Goal: Task Accomplishment & Management: Use online tool/utility

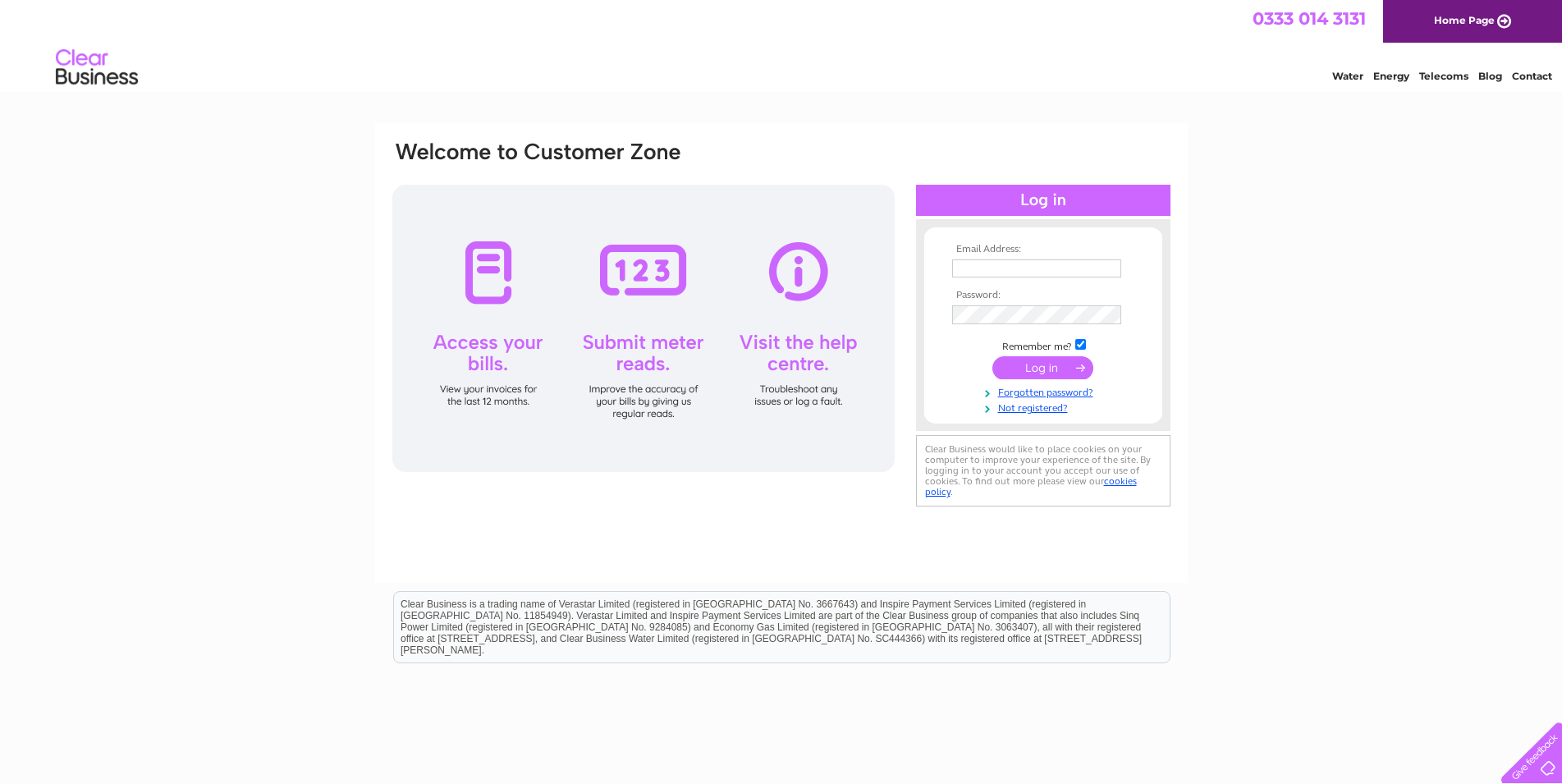
click at [988, 255] on td at bounding box center [1043, 268] width 190 height 26
click at [976, 268] on input "text" at bounding box center [1038, 269] width 171 height 20
type input "ADMIN@CLYDESTUDIOS.CO.UK"
click at [1037, 373] on input "submit" at bounding box center [1042, 367] width 101 height 23
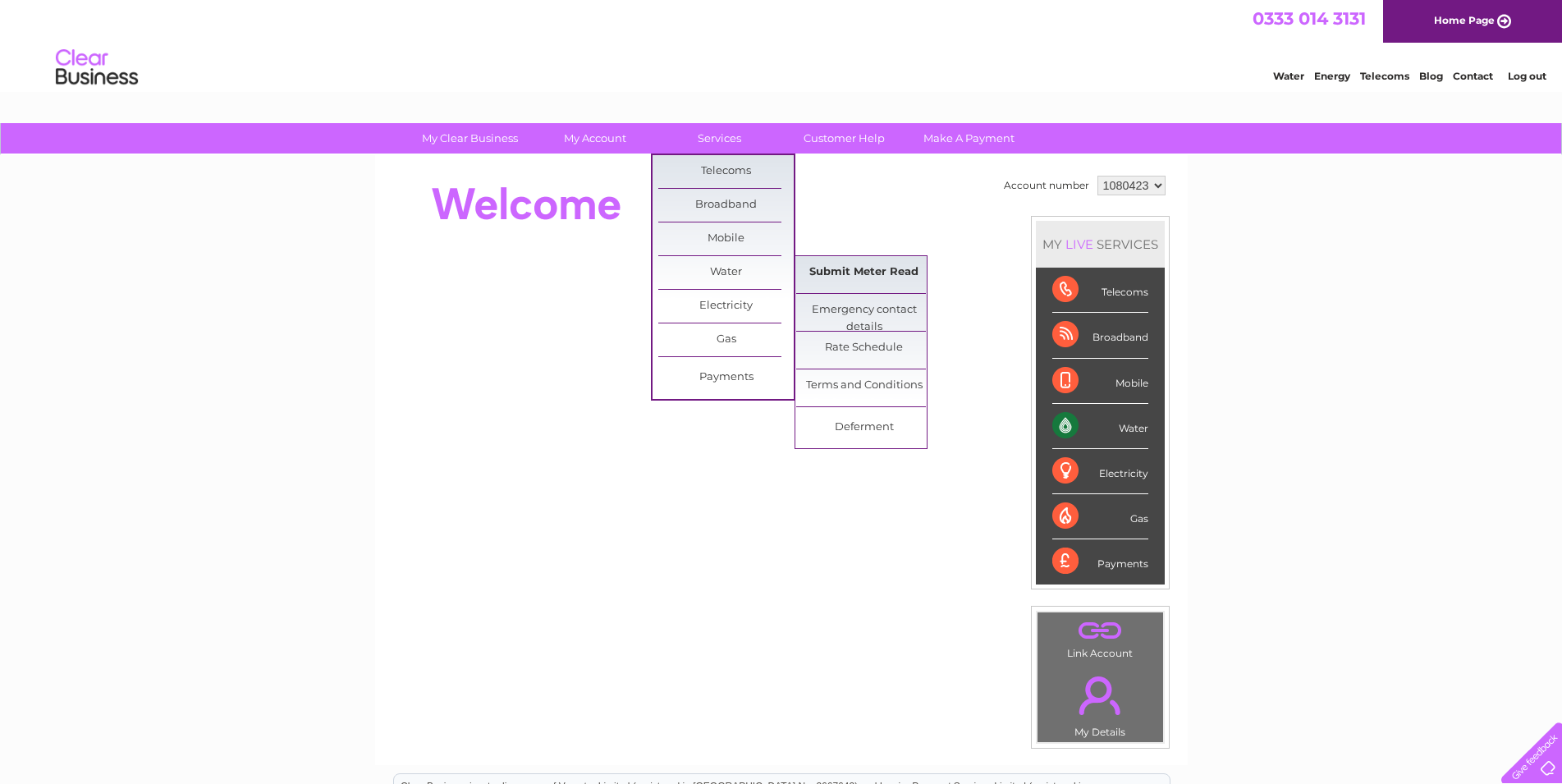
click at [846, 279] on link "Submit Meter Read" at bounding box center [864, 272] width 136 height 33
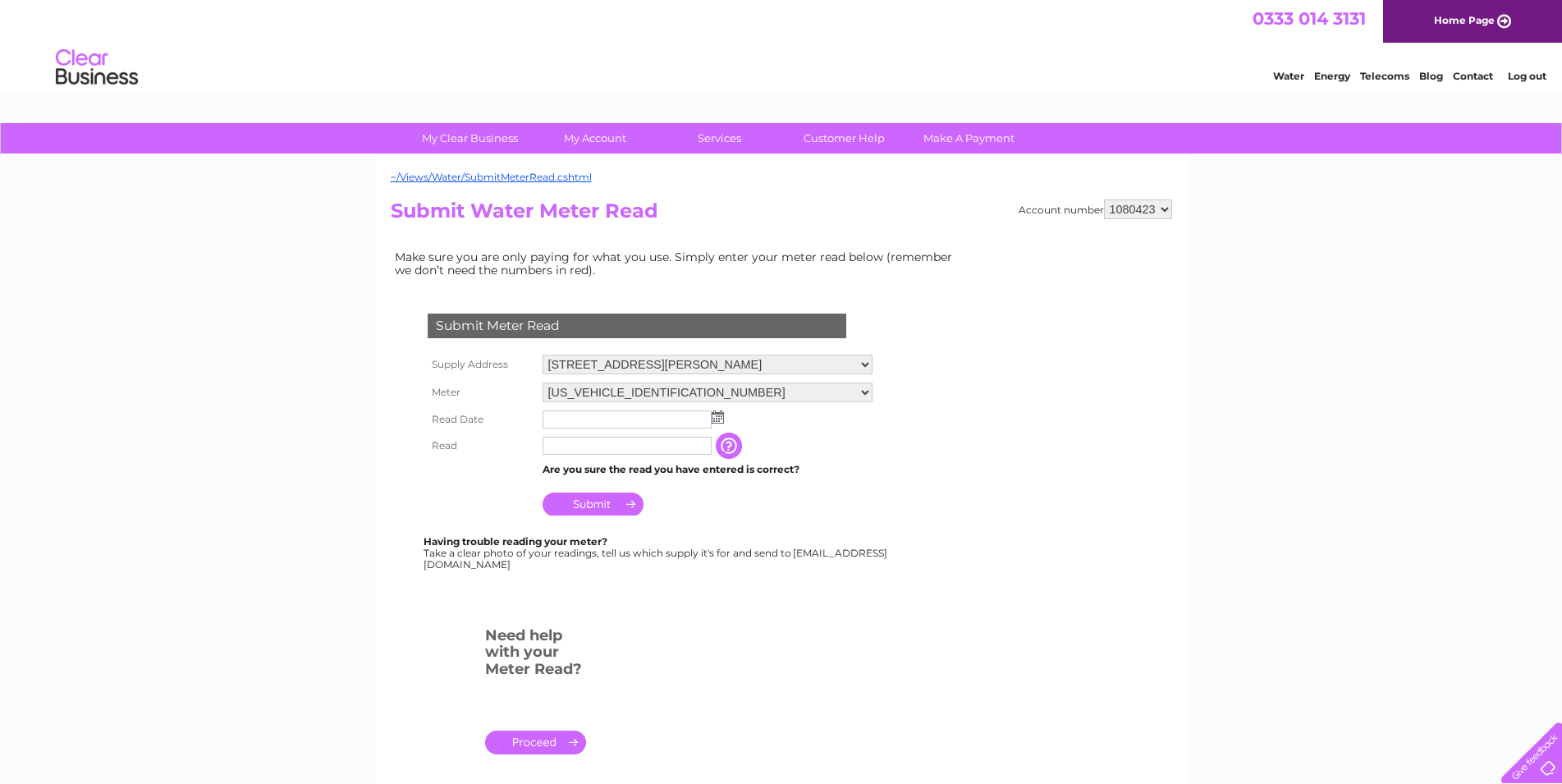
click at [718, 420] on img at bounding box center [717, 417] width 12 height 13
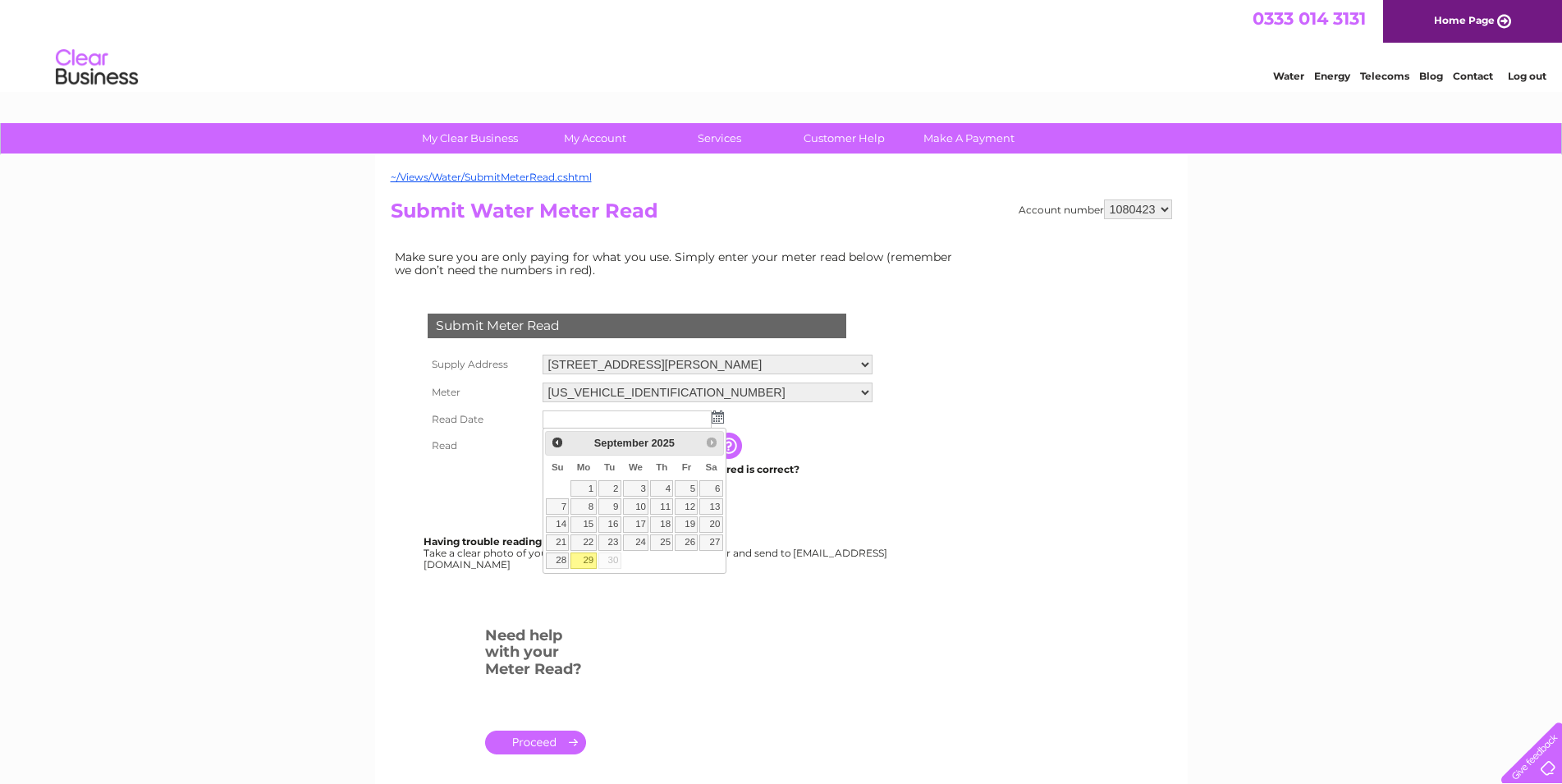
click at [581, 555] on link "29" at bounding box center [583, 560] width 25 height 16
type input "2025/09/29"
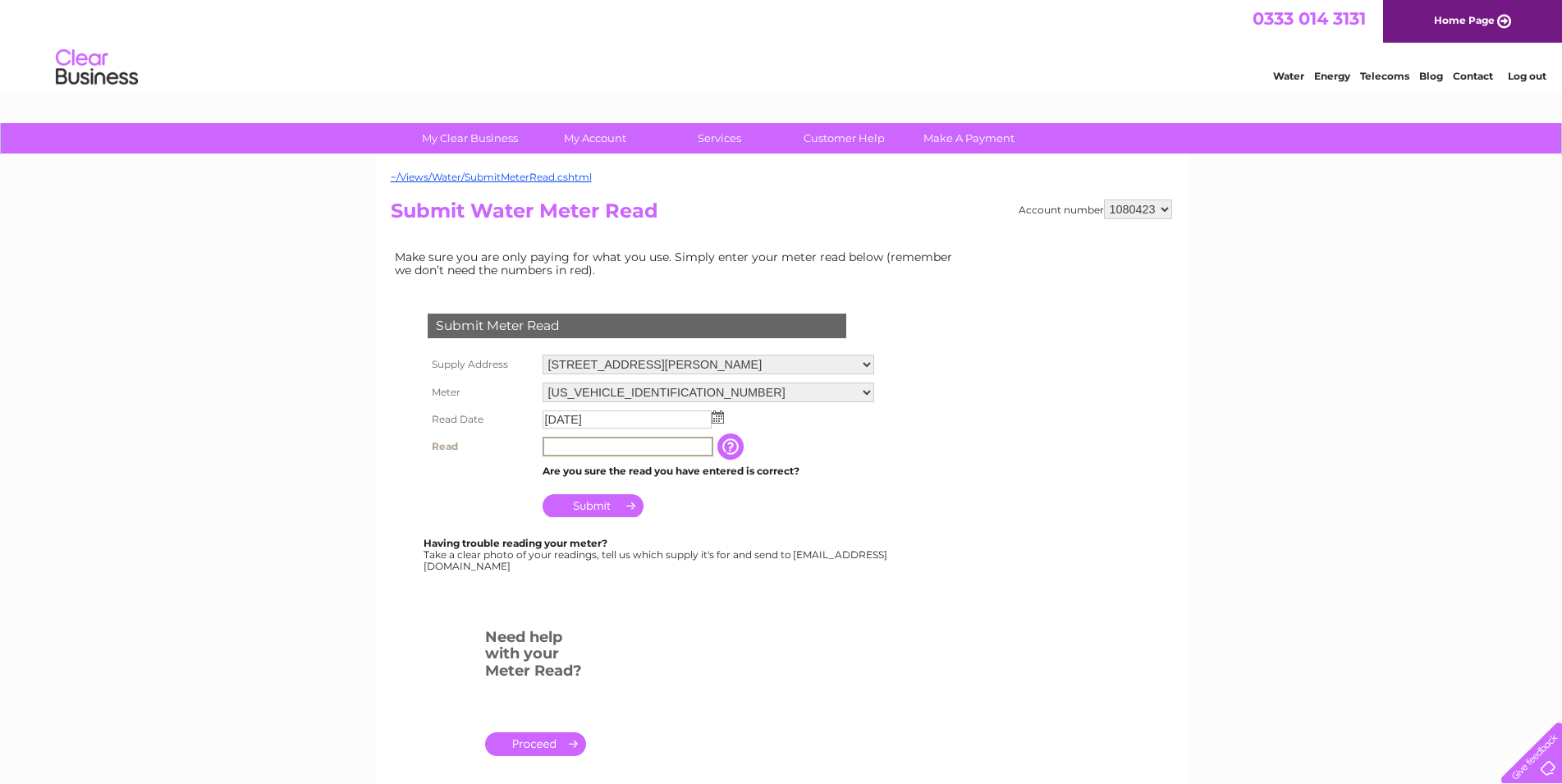
click at [567, 448] on input "text" at bounding box center [628, 446] width 171 height 20
type input "00074"
click at [578, 495] on input "Submit" at bounding box center [593, 504] width 101 height 23
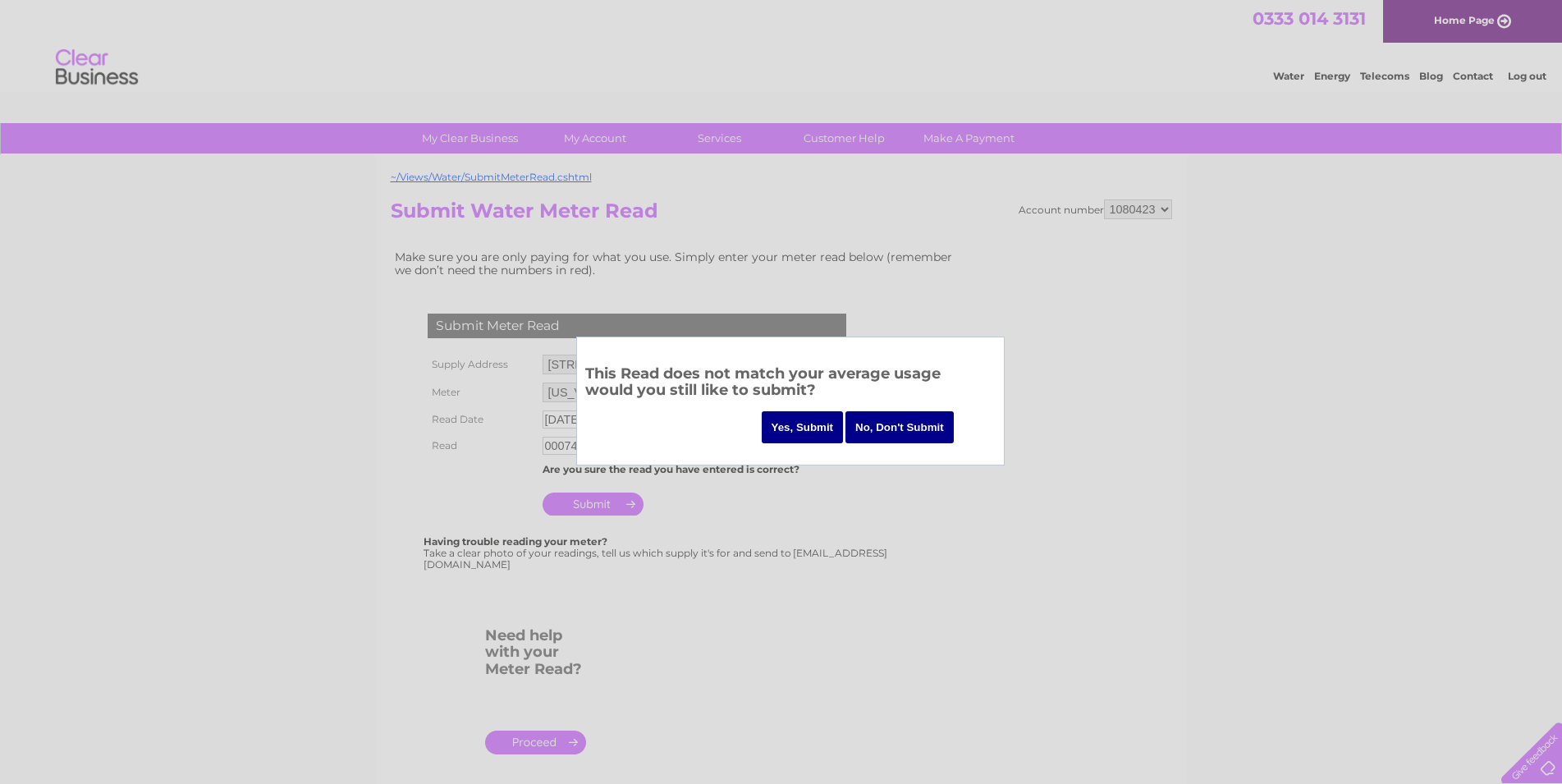
click at [921, 425] on input "No, Don't Submit" at bounding box center [899, 427] width 108 height 32
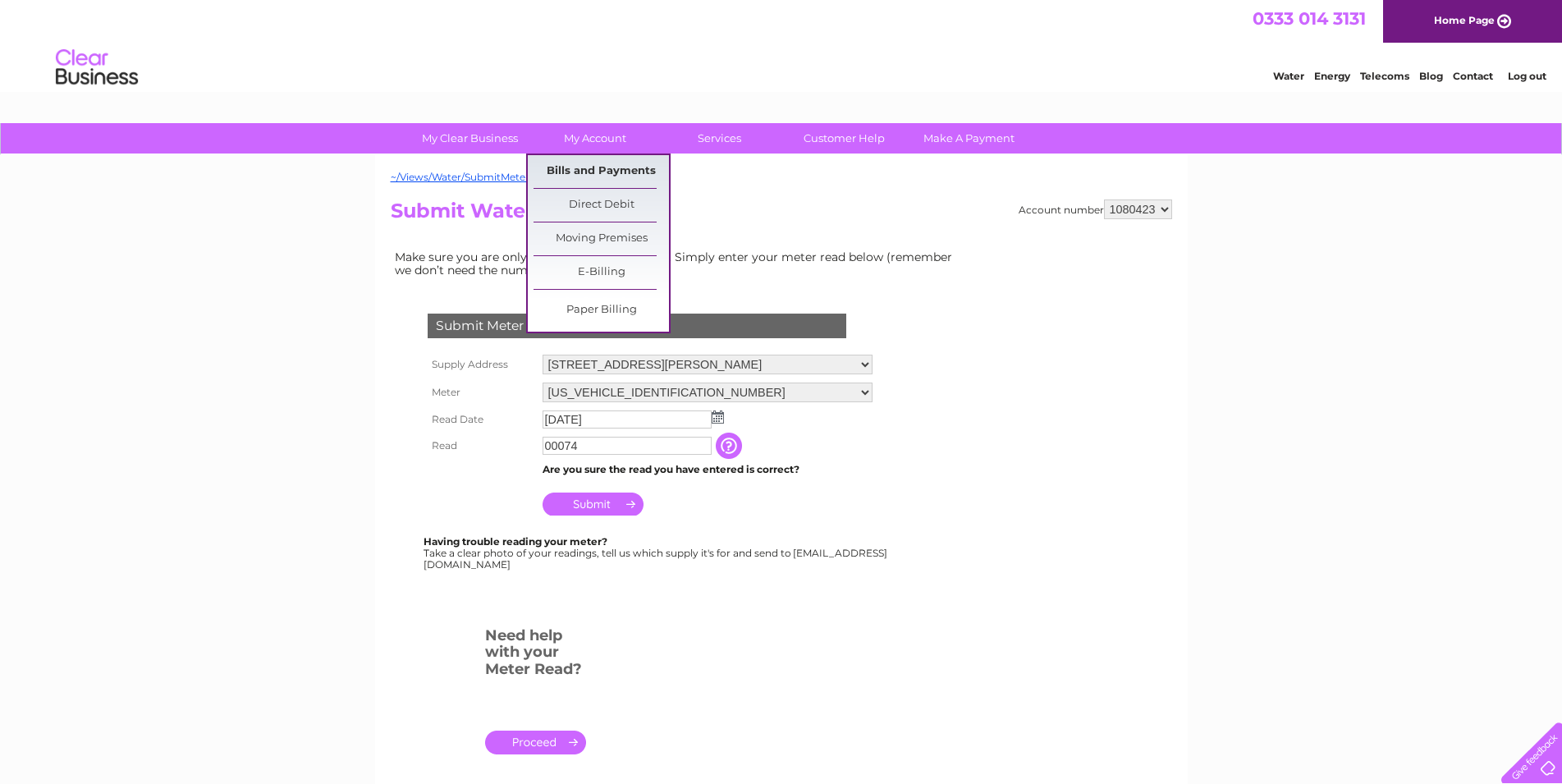
click at [597, 167] on link "Bills and Payments" at bounding box center [601, 171] width 136 height 33
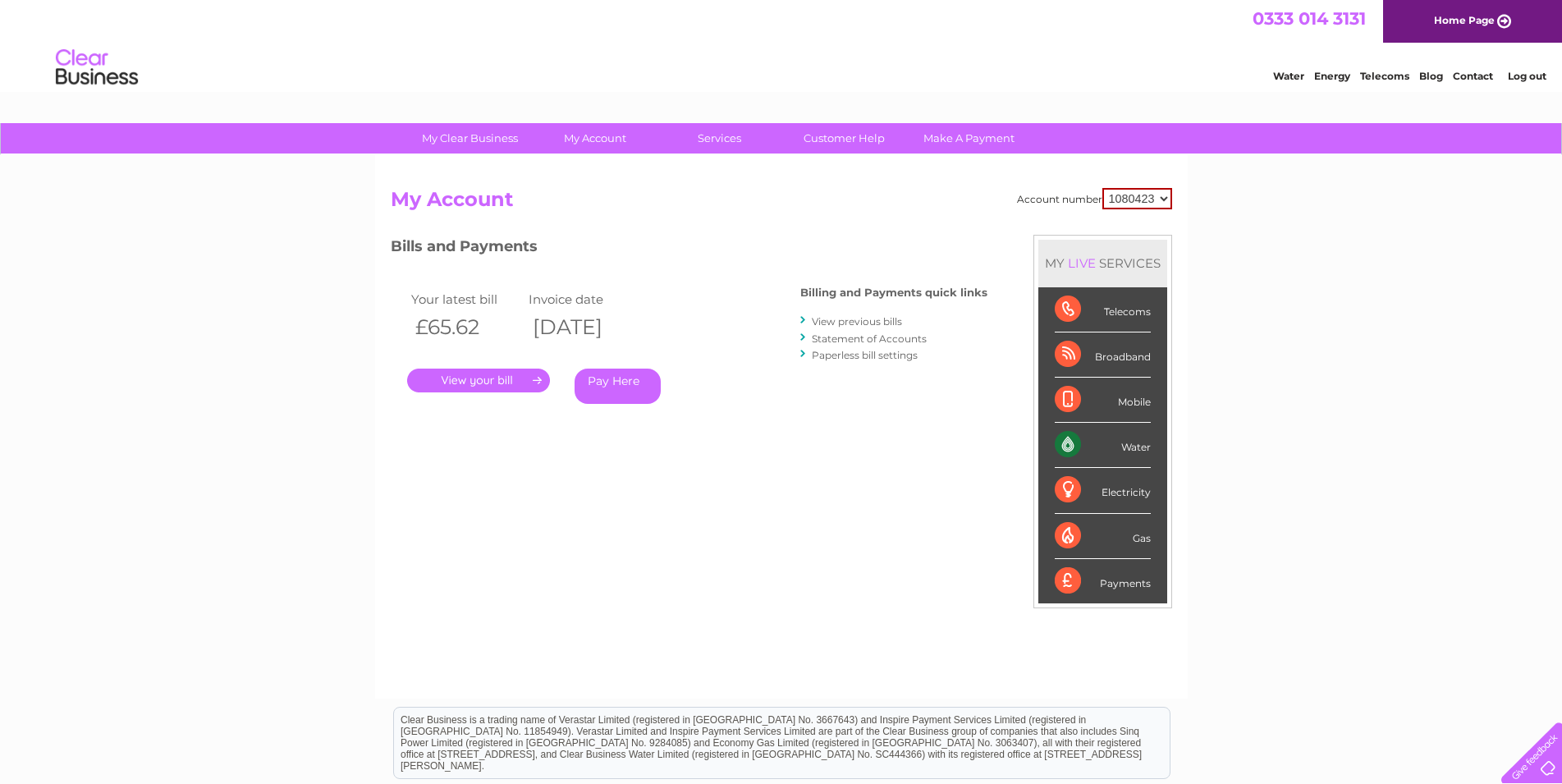
click at [509, 381] on link "." at bounding box center [478, 380] width 143 height 24
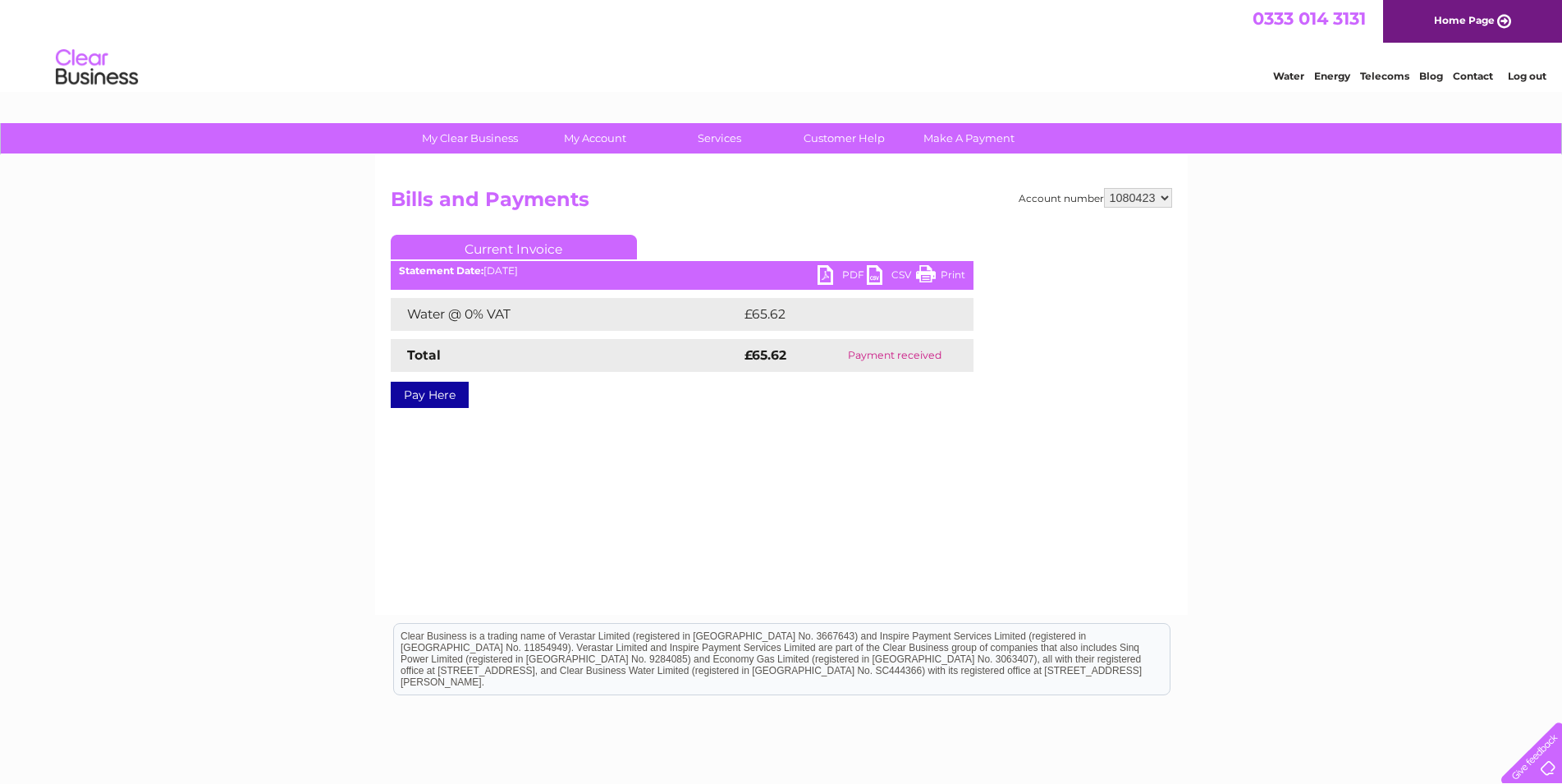
click at [829, 265] on ul "Current Invoice" at bounding box center [682, 250] width 583 height 30
click at [841, 271] on link "PDF" at bounding box center [842, 277] width 49 height 24
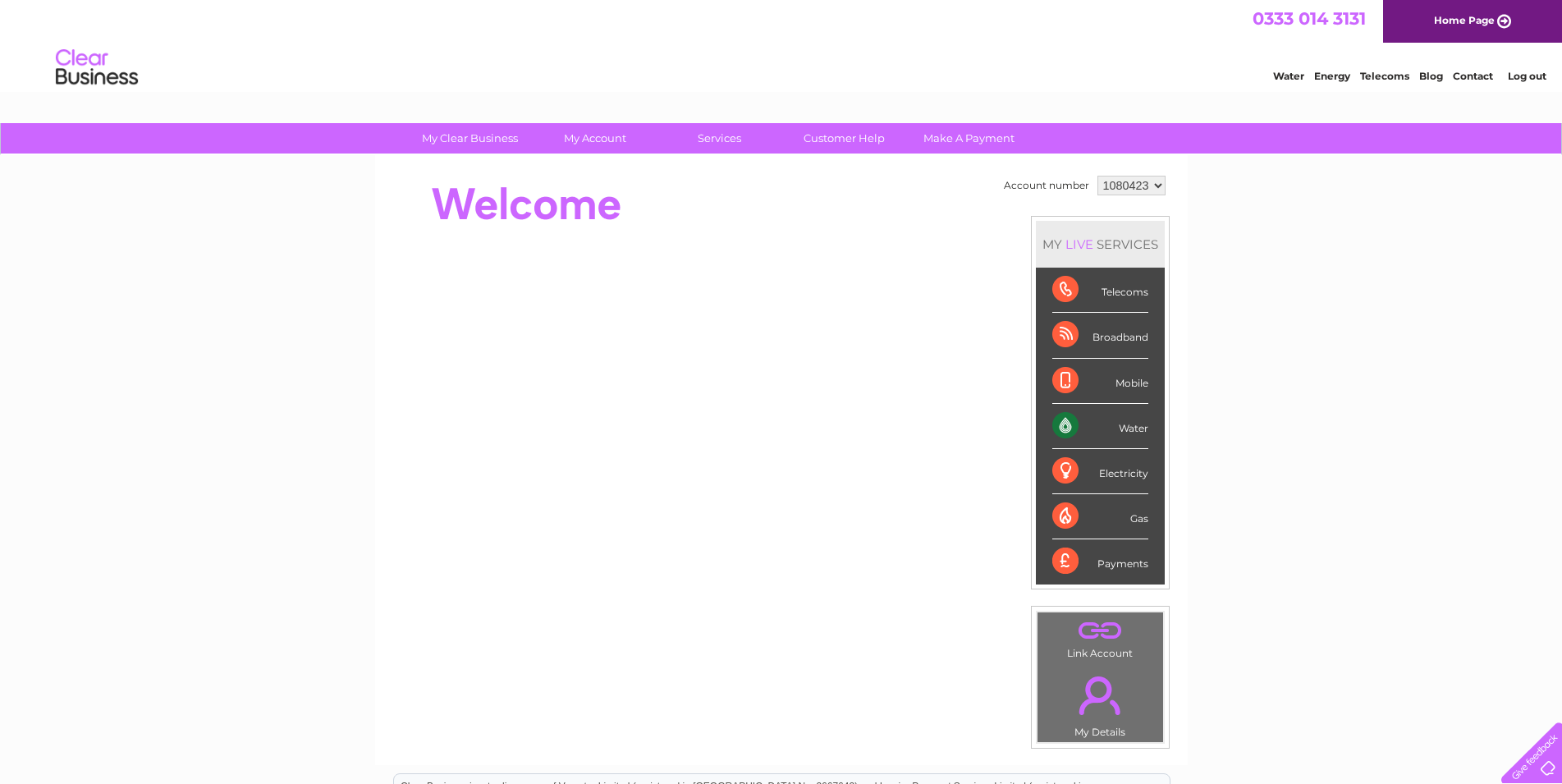
click at [1125, 427] on div "Water" at bounding box center [1100, 426] width 96 height 45
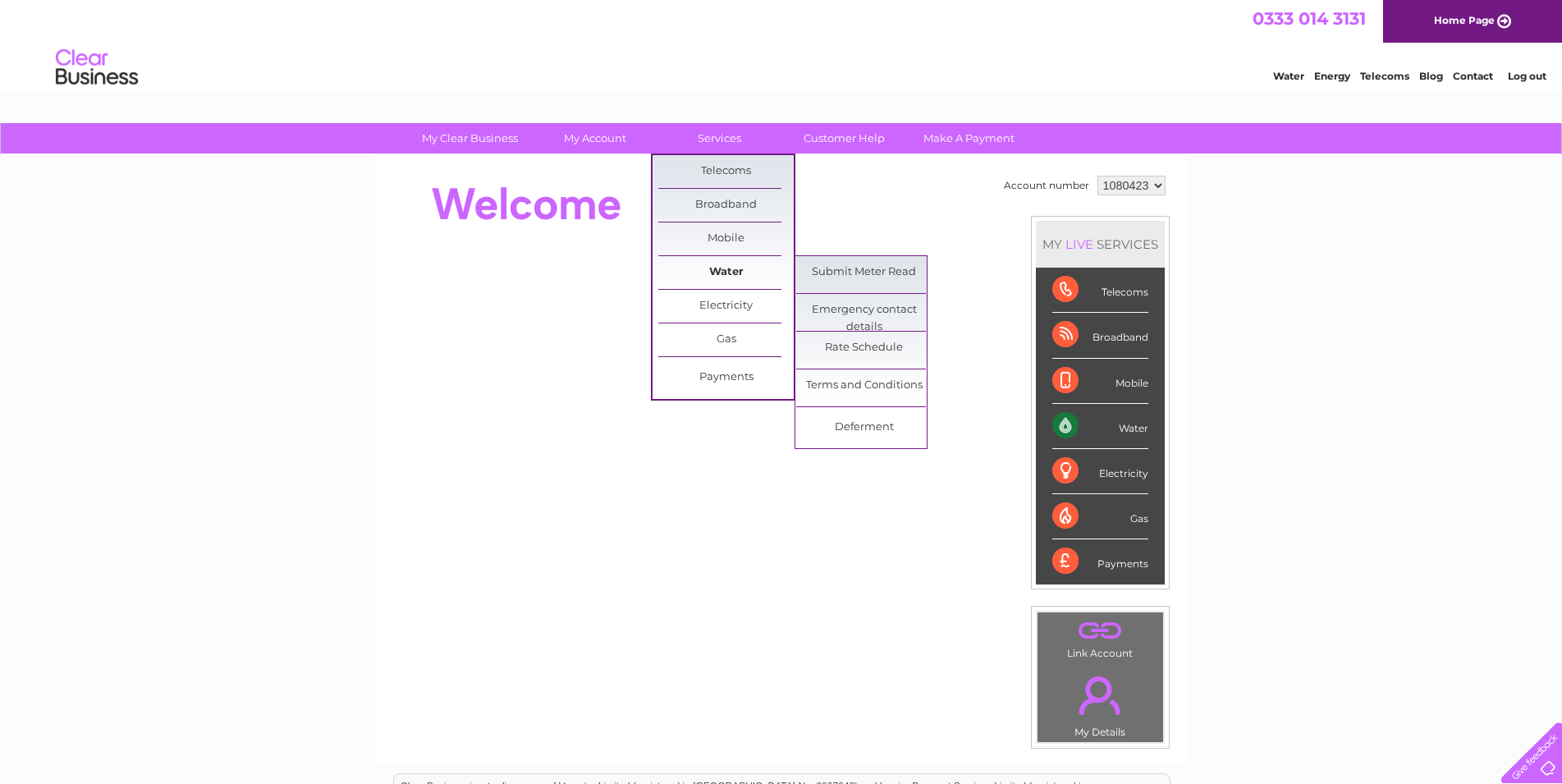
click at [720, 262] on link "Water" at bounding box center [726, 272] width 136 height 33
click at [832, 271] on link "Submit Meter Read" at bounding box center [864, 272] width 136 height 33
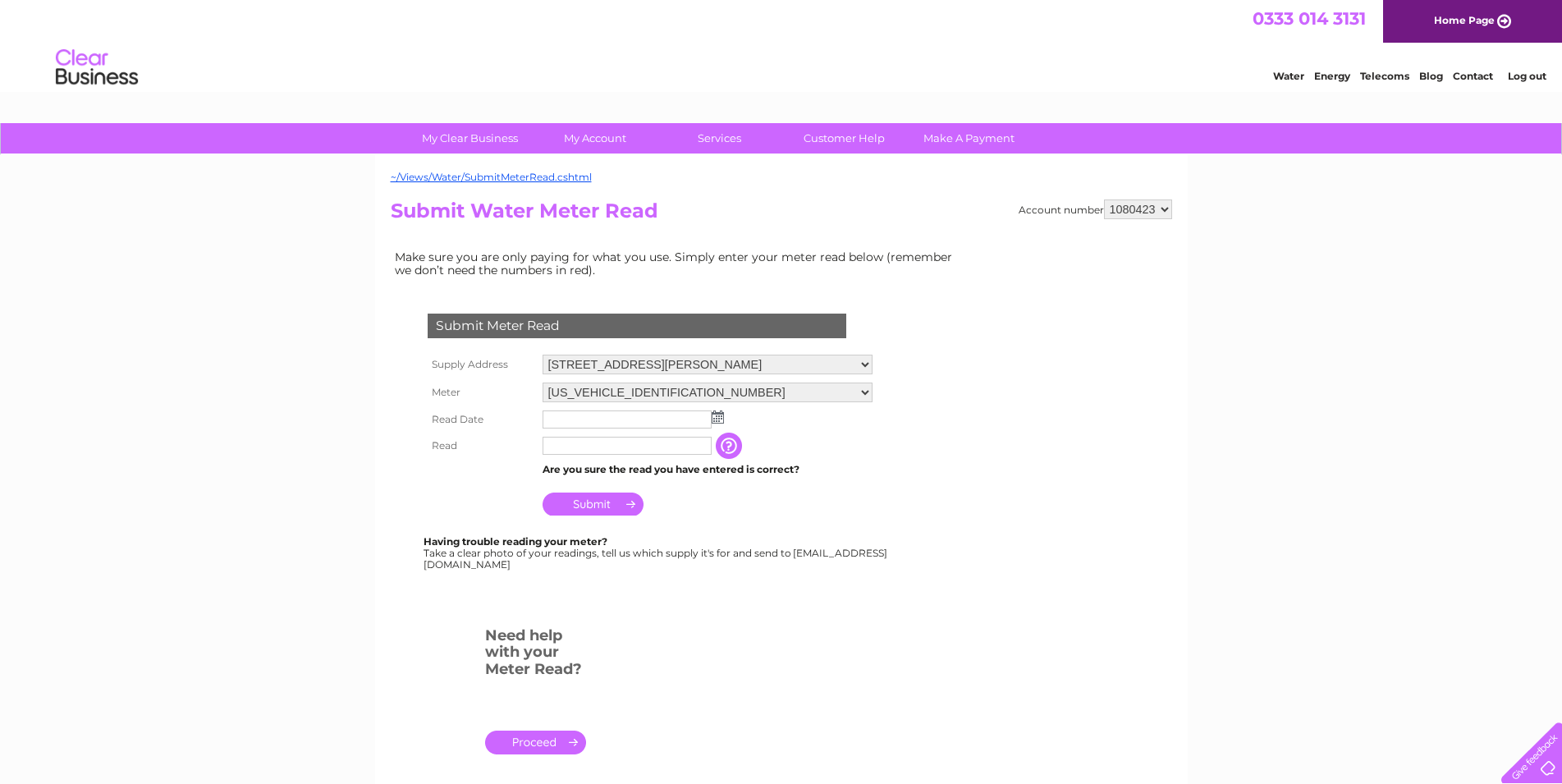
click at [716, 420] on img at bounding box center [717, 417] width 12 height 13
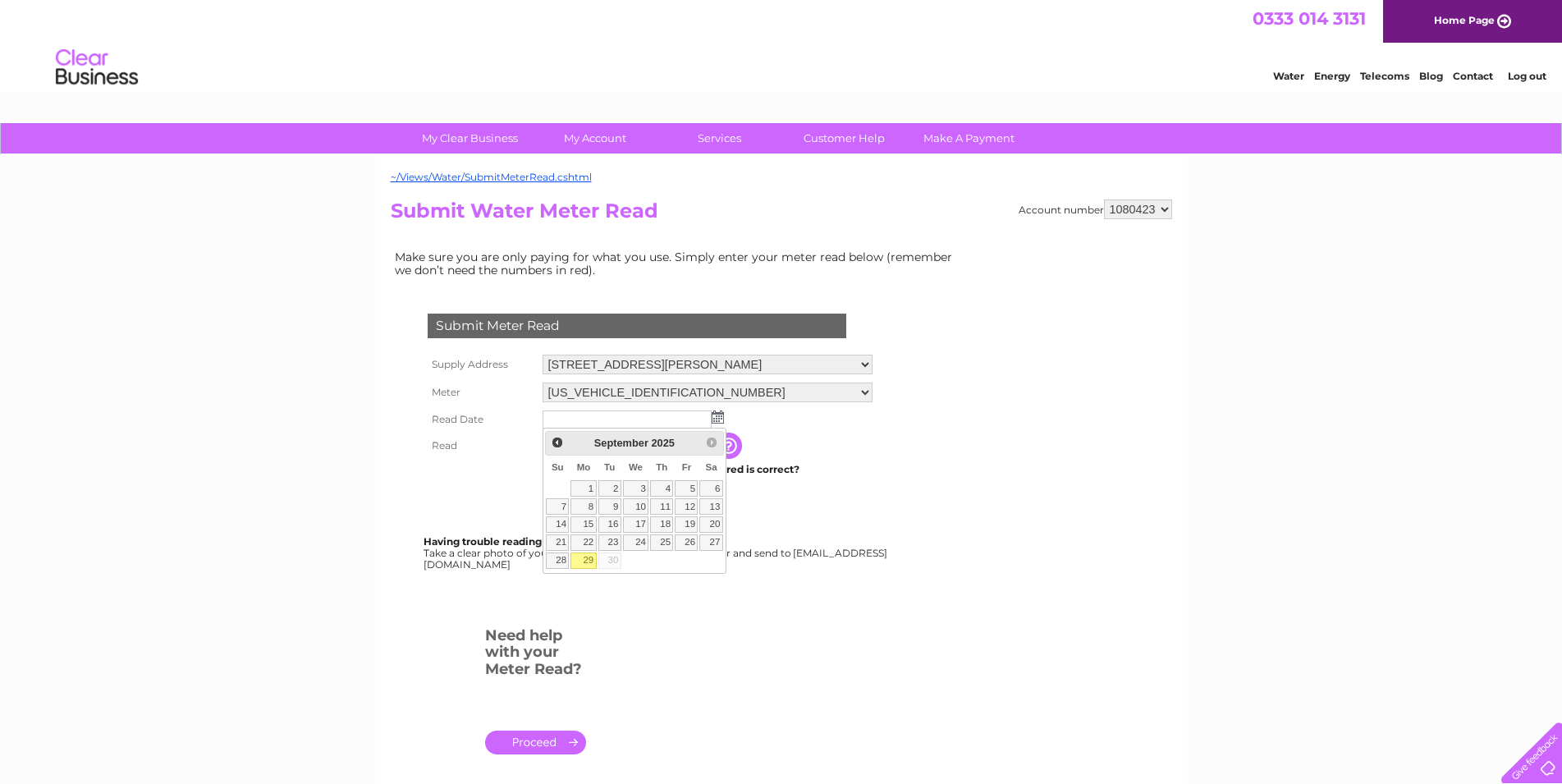
click at [587, 554] on link "29" at bounding box center [583, 560] width 25 height 16
type input "[DATE]"
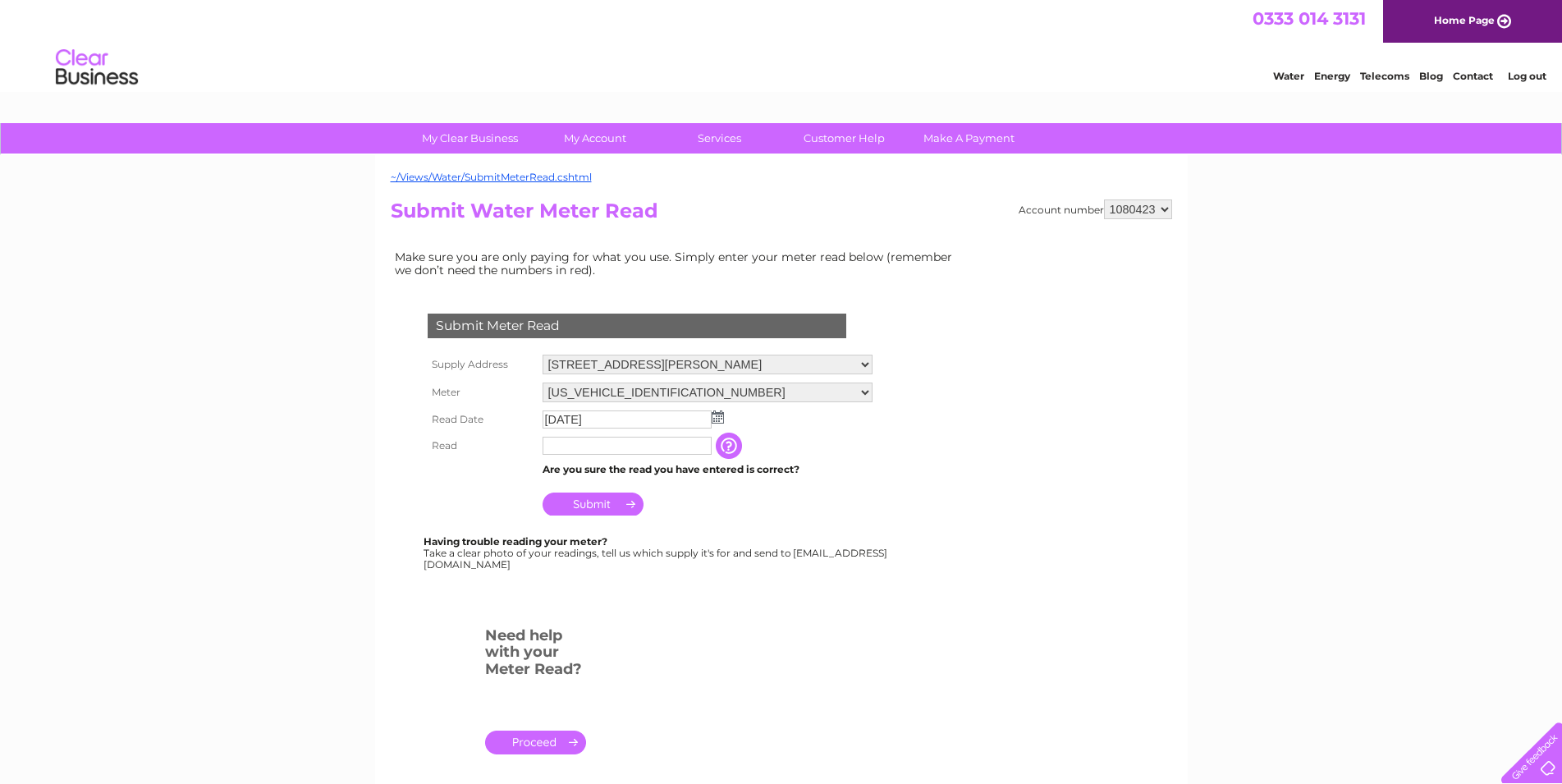
click at [723, 453] on input "button" at bounding box center [730, 445] width 29 height 26
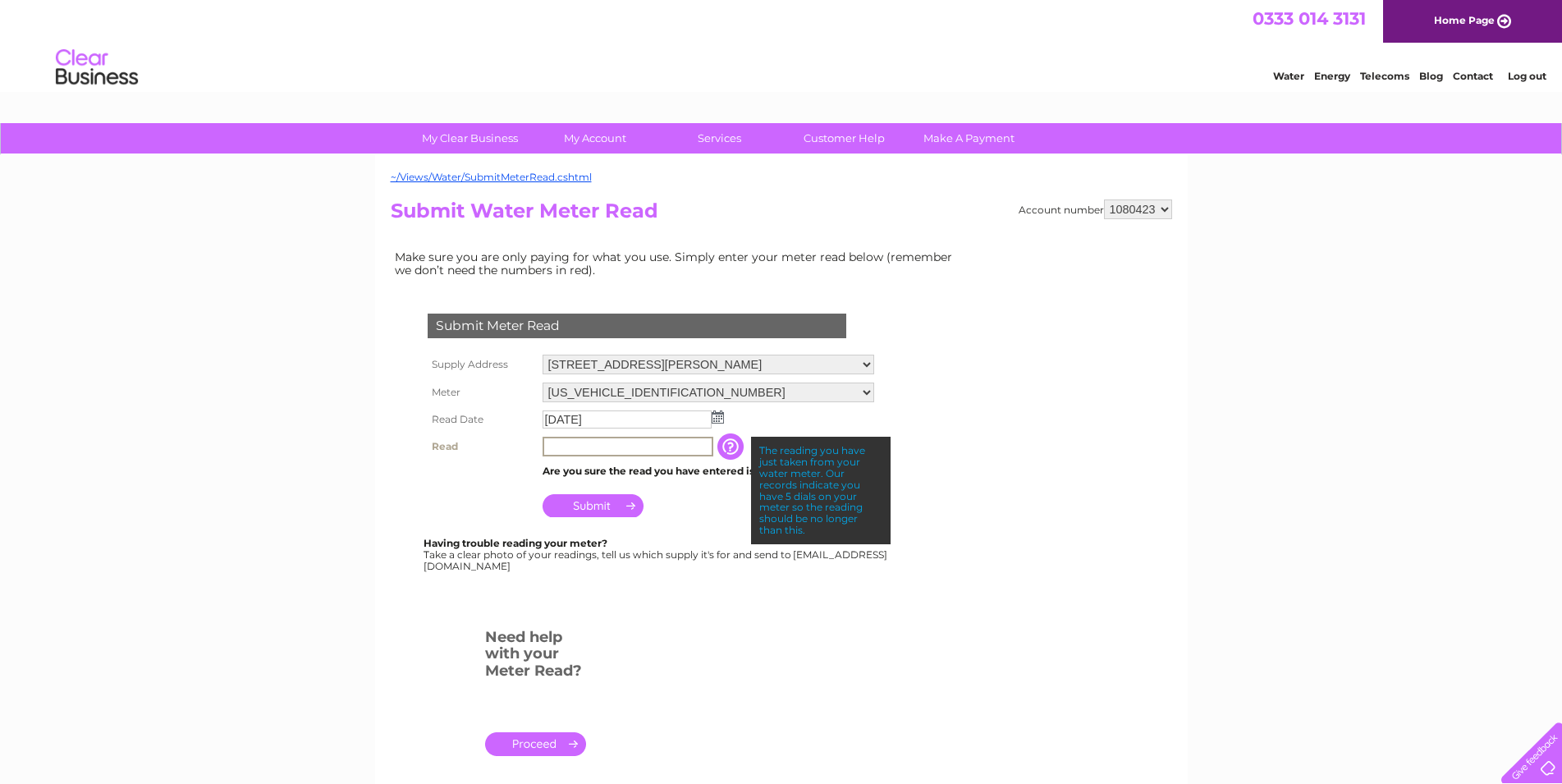
click at [646, 449] on input "text" at bounding box center [628, 446] width 171 height 20
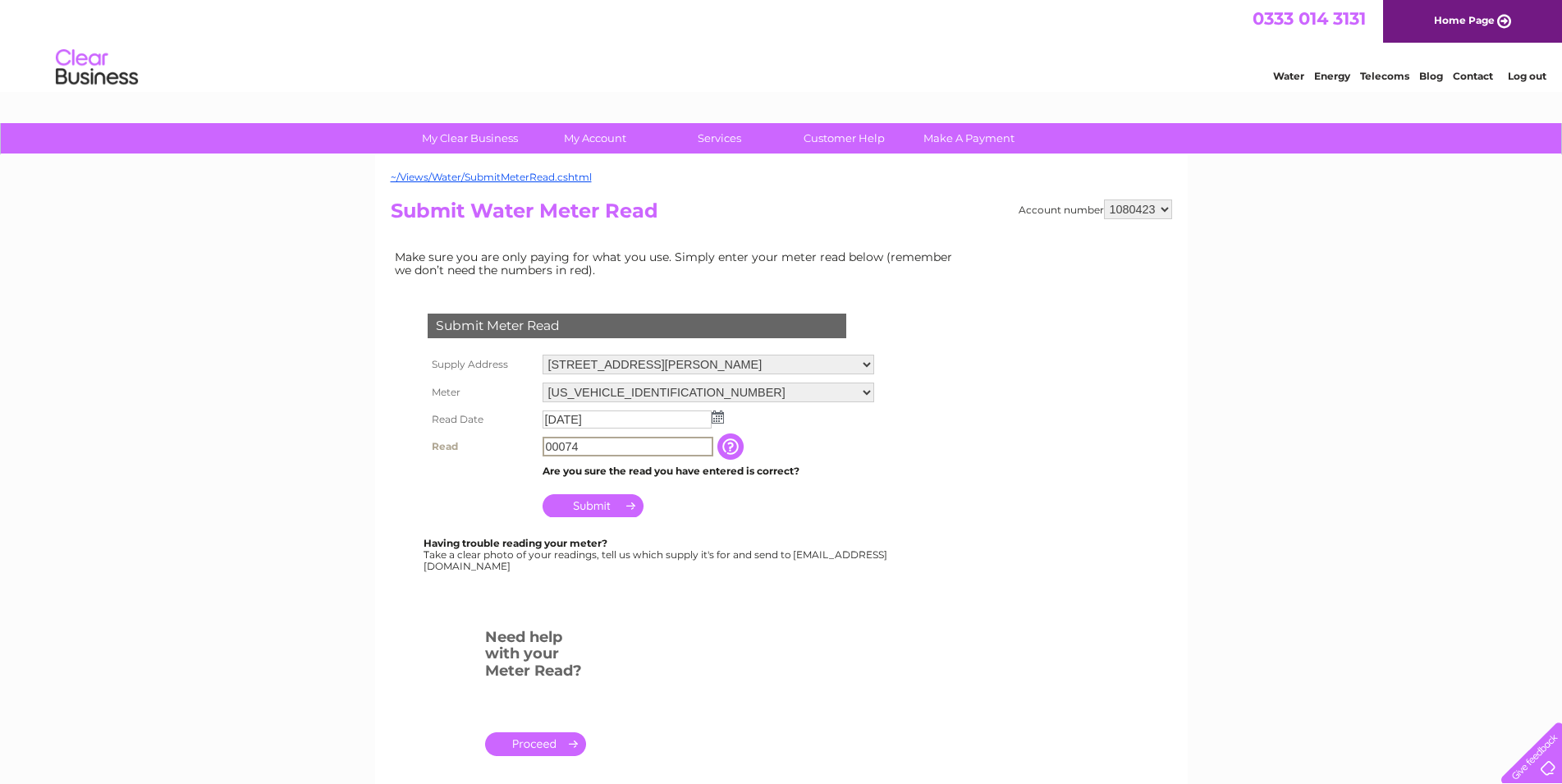
type input "00074"
click at [610, 507] on input "Submit" at bounding box center [593, 504] width 101 height 23
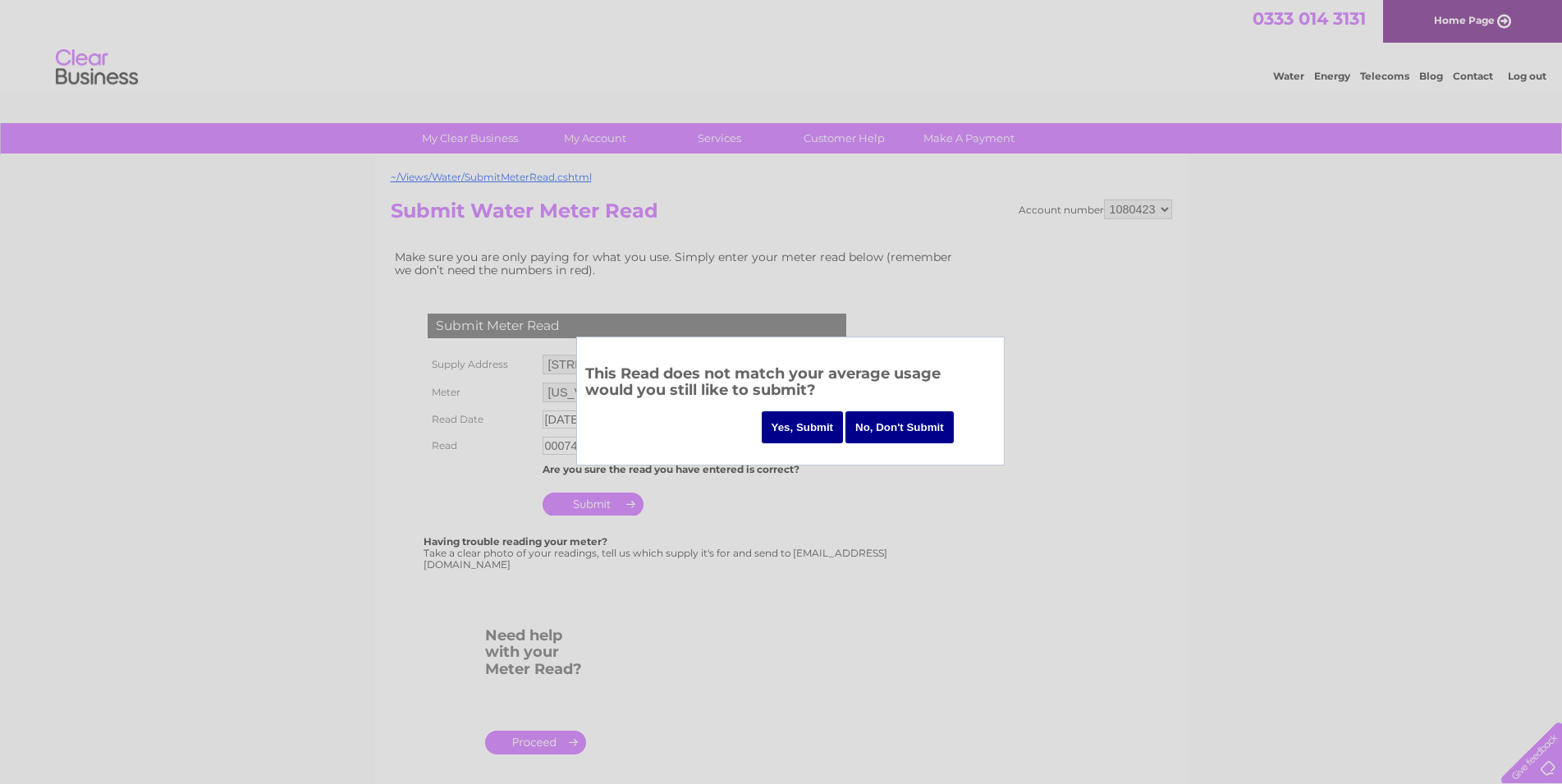
click at [786, 424] on input "Yes, Submit" at bounding box center [802, 427] width 82 height 32
